Goal: Task Accomplishment & Management: Use online tool/utility

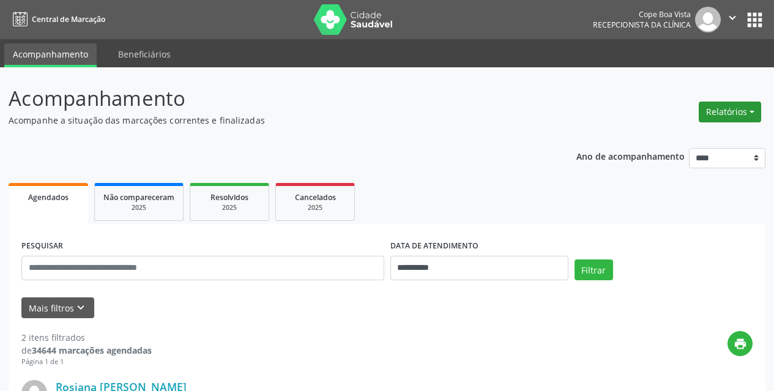
click at [728, 113] on button "Relatórios" at bounding box center [730, 112] width 62 height 21
click at [702, 132] on link "Agendamentos" at bounding box center [696, 138] width 132 height 17
select select "*"
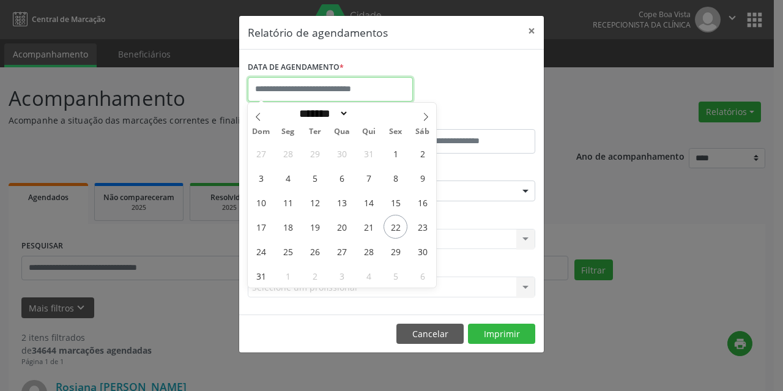
click at [326, 88] on input "text" at bounding box center [330, 89] width 165 height 24
click at [293, 253] on span "25" at bounding box center [288, 251] width 24 height 24
type input "**********"
click at [293, 253] on span "25" at bounding box center [288, 251] width 24 height 24
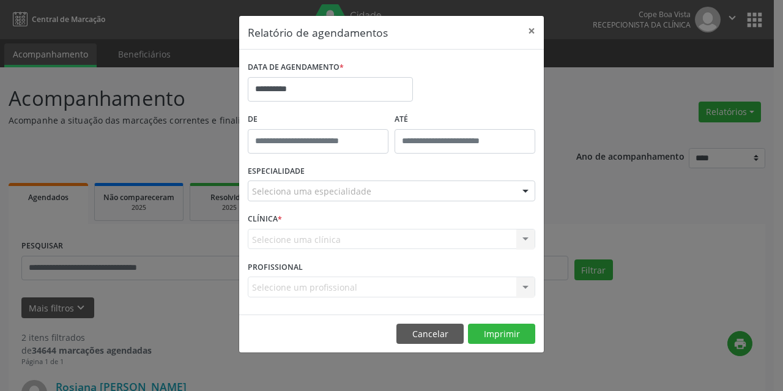
click at [311, 238] on div "Selecione uma clínica Nenhum resultado encontrado para: " " Não há nenhuma opçã…" at bounding box center [392, 239] width 288 height 21
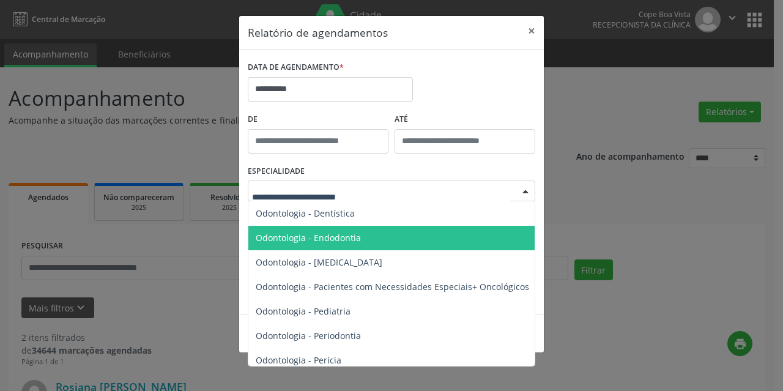
scroll to position [1591, 0]
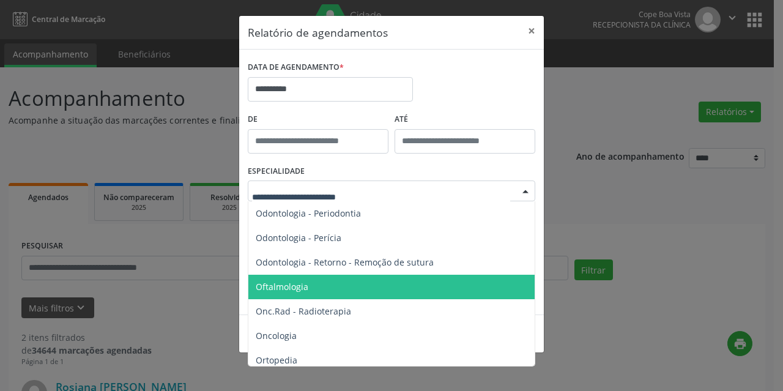
click at [324, 291] on span "Oftalmologia" at bounding box center [392, 287] width 288 height 24
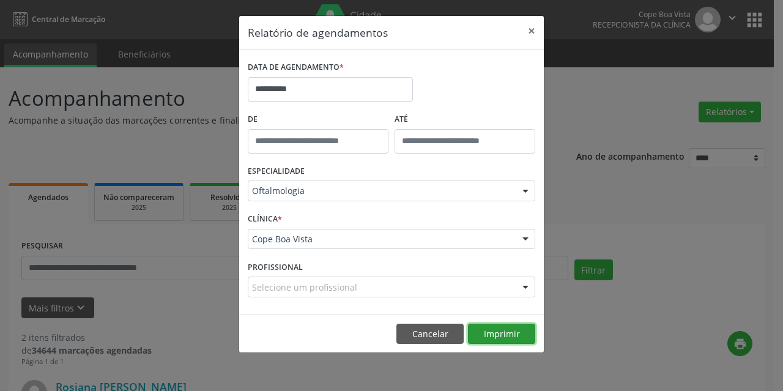
click at [491, 330] on button "Imprimir" at bounding box center [501, 334] width 67 height 21
